Goal: Task Accomplishment & Management: Manage account settings

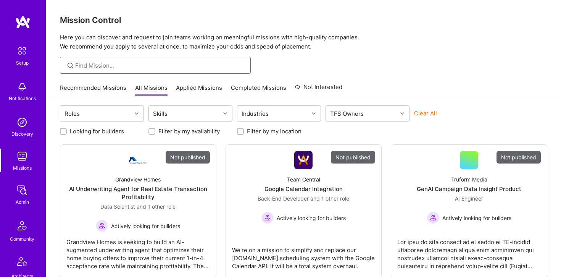
click at [115, 64] on input at bounding box center [160, 65] width 170 height 8
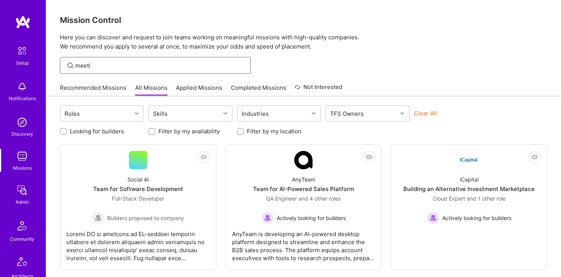
scroll to position [41, 0]
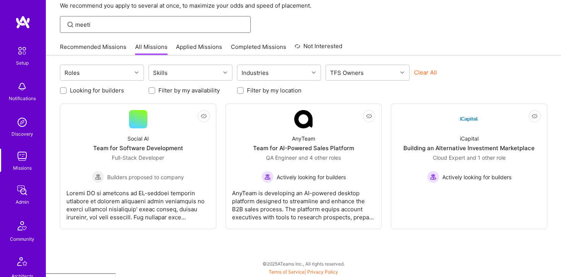
type input "meeti"
click at [22, 188] on img at bounding box center [21, 189] width 15 height 15
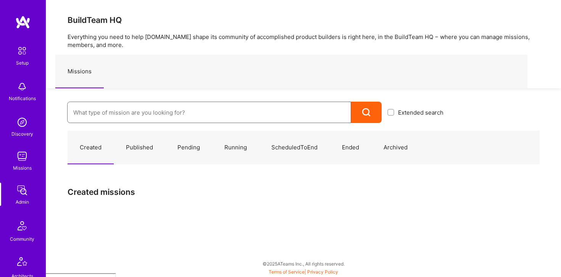
click at [118, 118] on input at bounding box center [209, 112] width 272 height 19
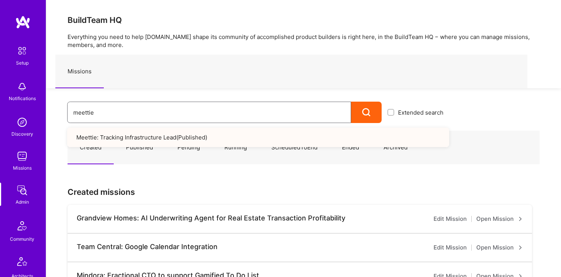
type input "meettie"
click at [132, 140] on link "Meettie: Tracking Infrastructure Lead ( Published )" at bounding box center [258, 136] width 382 height 19
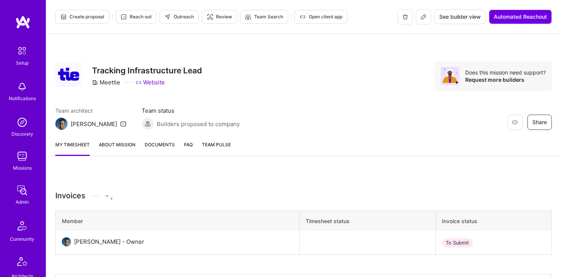
click at [421, 19] on icon at bounding box center [423, 17] width 6 height 6
